Goal: Information Seeking & Learning: Learn about a topic

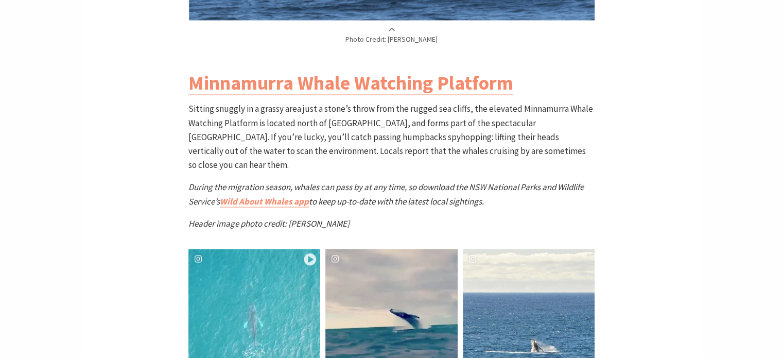
scroll to position [2008, 0]
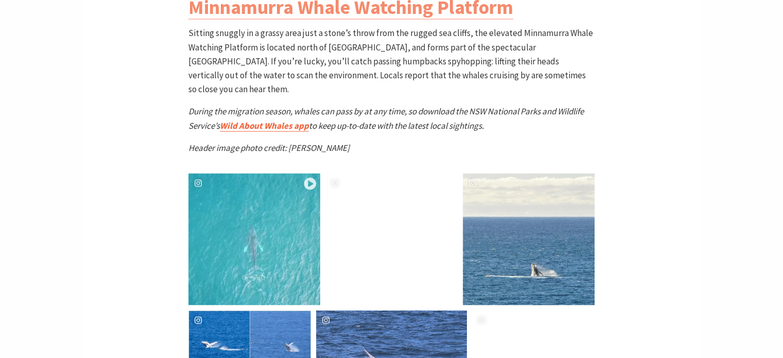
click at [253, 120] on link "Wild About Whales app" at bounding box center [264, 126] width 89 height 12
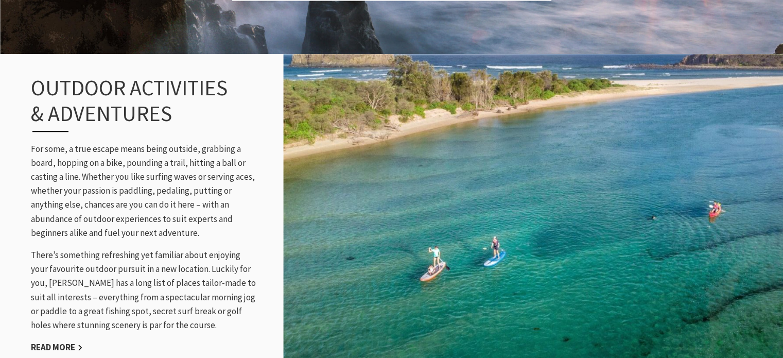
scroll to position [1030, 0]
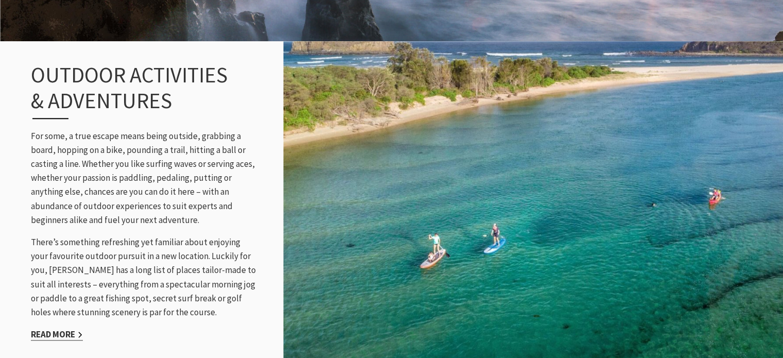
click at [73, 335] on link "Read More" at bounding box center [57, 334] width 52 height 12
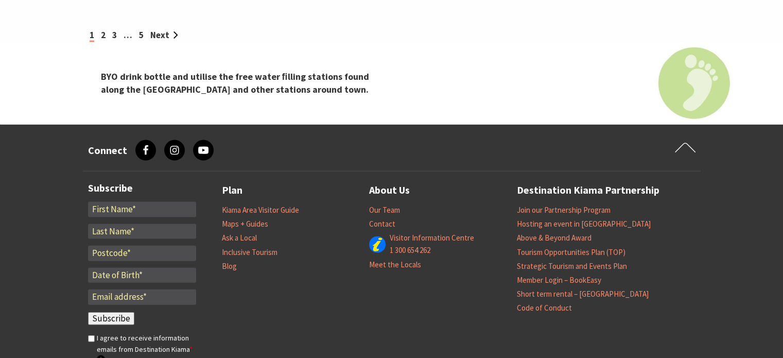
scroll to position [2214, 0]
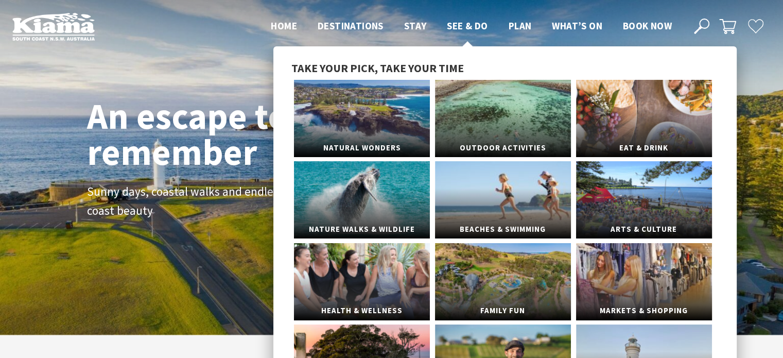
scroll to position [185, 791]
click at [367, 197] on link "Nature Walks & Wildlife" at bounding box center [362, 199] width 136 height 77
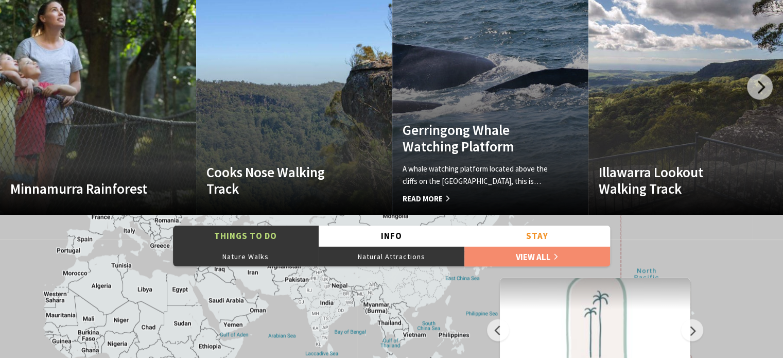
scroll to position [2059, 0]
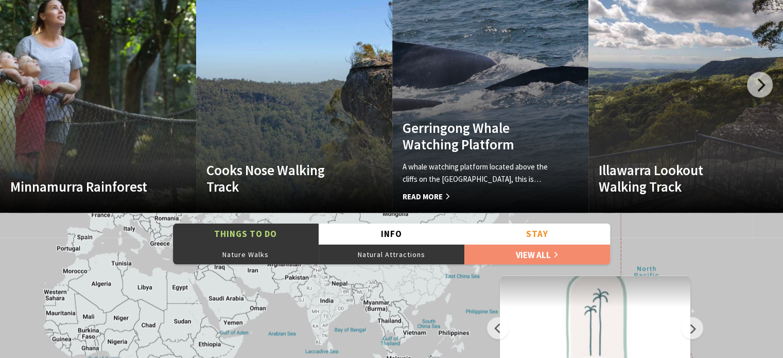
click at [483, 174] on p "A whale watching platform located above the cliffs on the Gerringong Headland, …" at bounding box center [476, 173] width 146 height 25
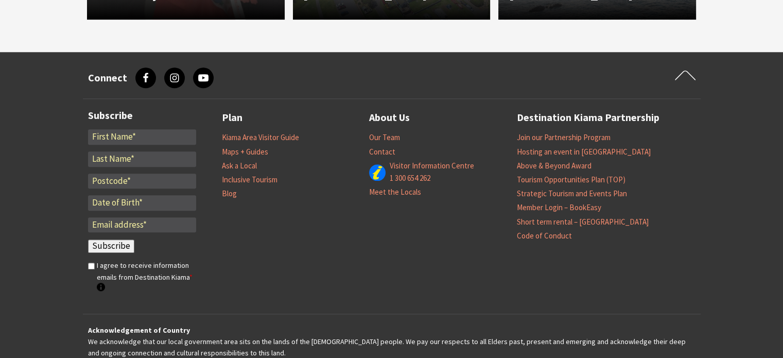
scroll to position [1081, 0]
